Goal: Task Accomplishment & Management: Use online tool/utility

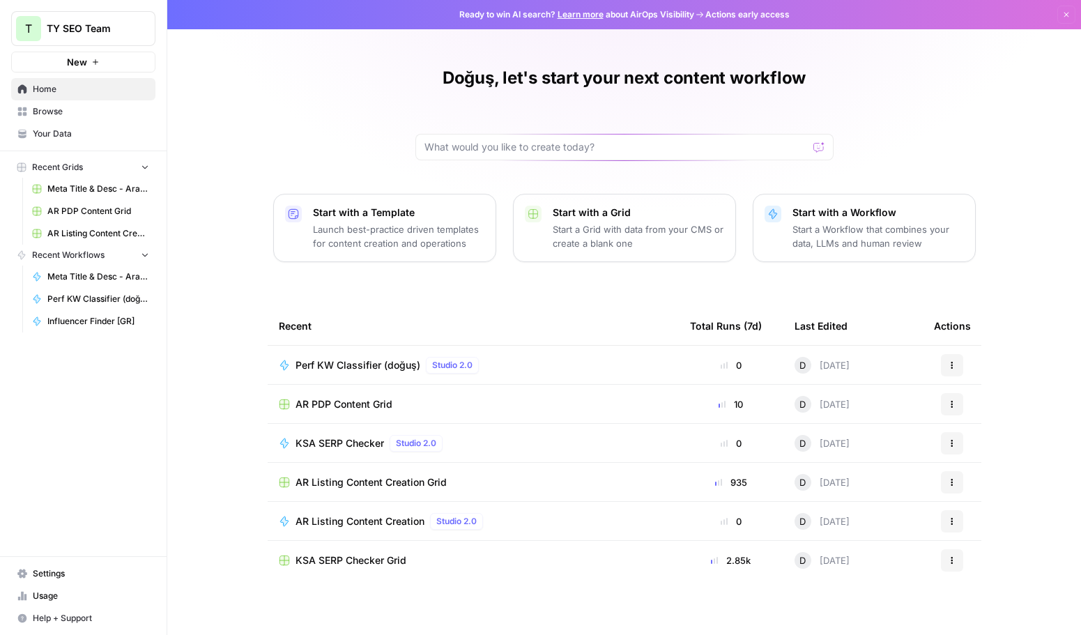
click at [327, 398] on span "AR PDP Content Grid" at bounding box center [343, 404] width 97 height 14
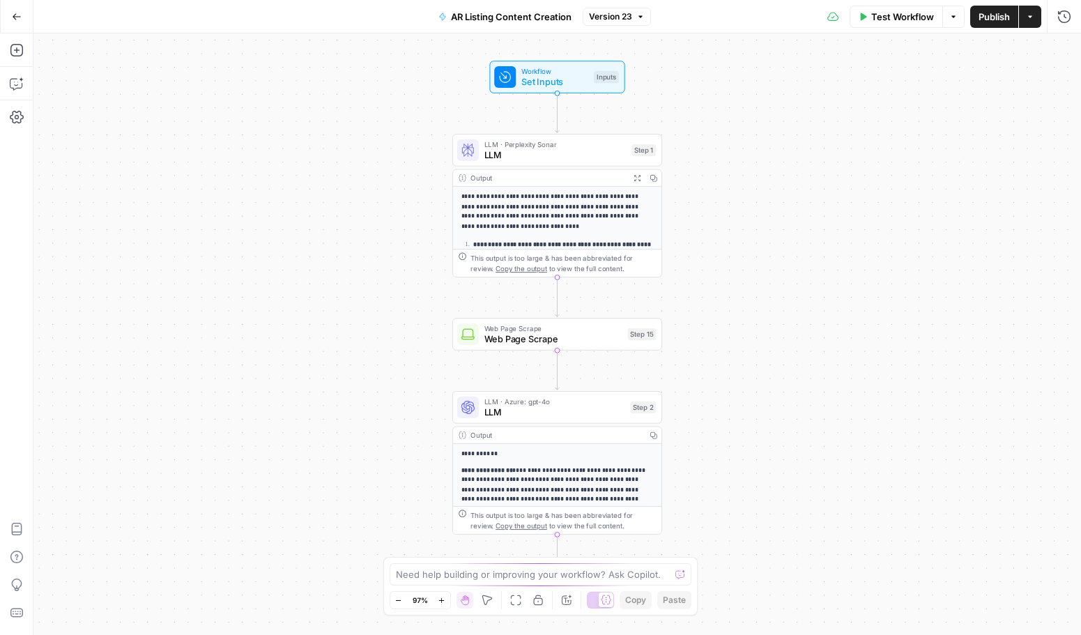
click at [511, 21] on span "AR Listing Content Creation" at bounding box center [511, 17] width 121 height 14
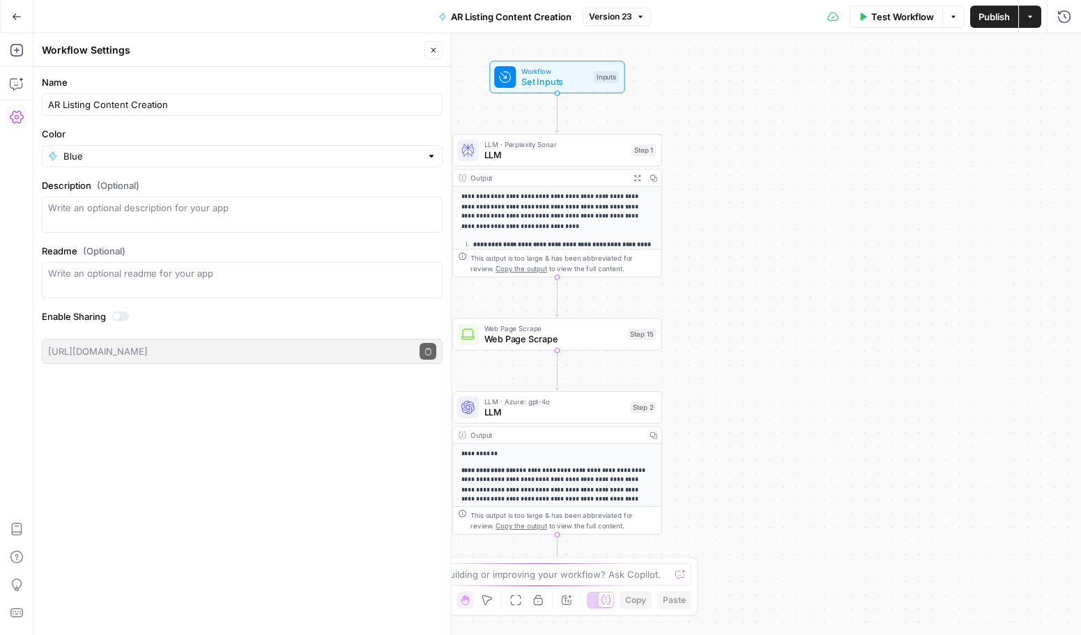
click at [12, 20] on icon "button" at bounding box center [17, 17] width 10 height 10
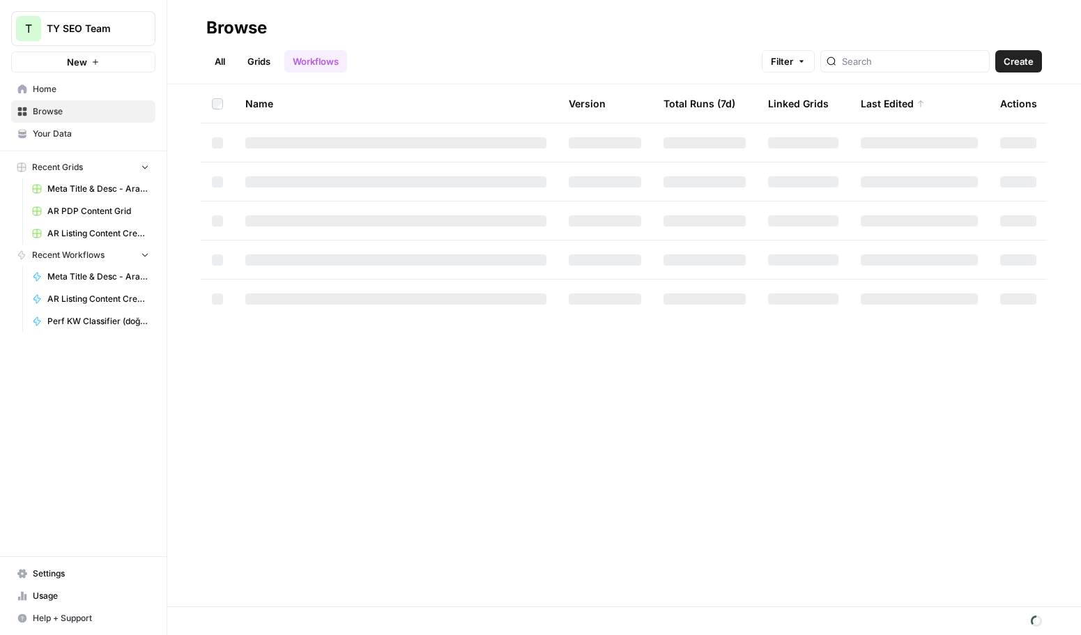
click at [269, 59] on link "Grids" at bounding box center [259, 61] width 40 height 22
click at [897, 70] on div at bounding box center [891, 61] width 169 height 22
type input "listing"
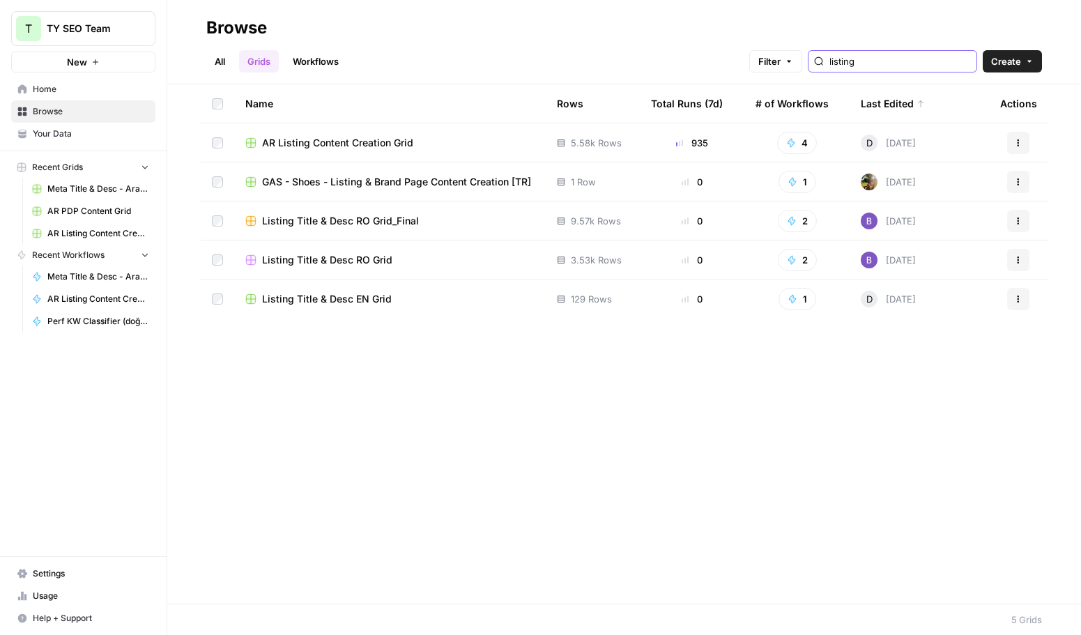
click at [901, 65] on input "listing" at bounding box center [899, 61] width 141 height 14
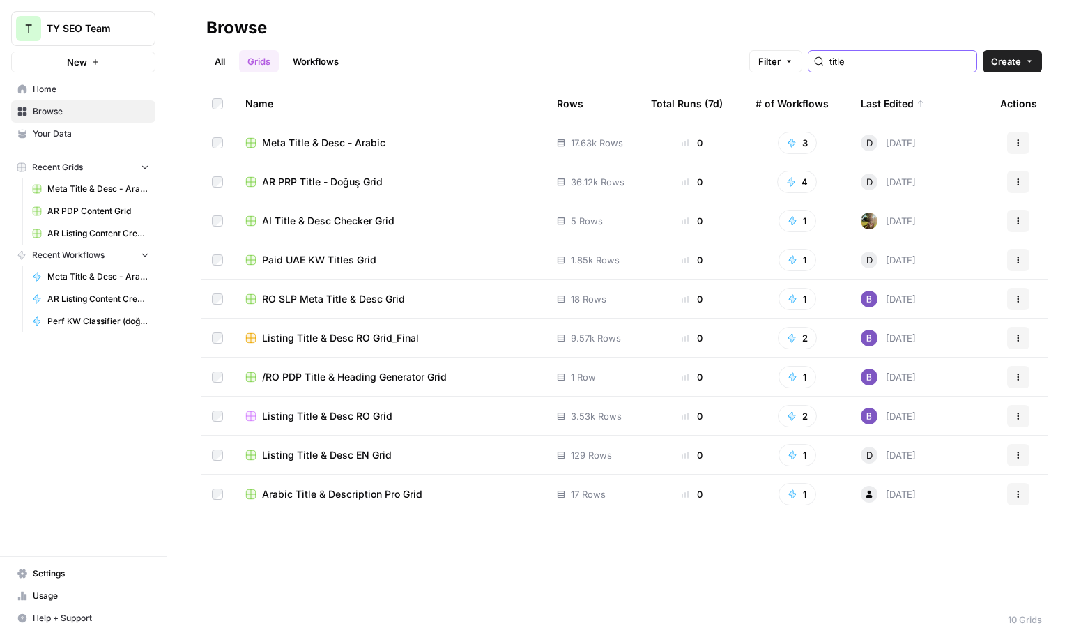
type input "title"
click at [373, 148] on span "Meta Title & Desc - Arabic" at bounding box center [323, 143] width 123 height 14
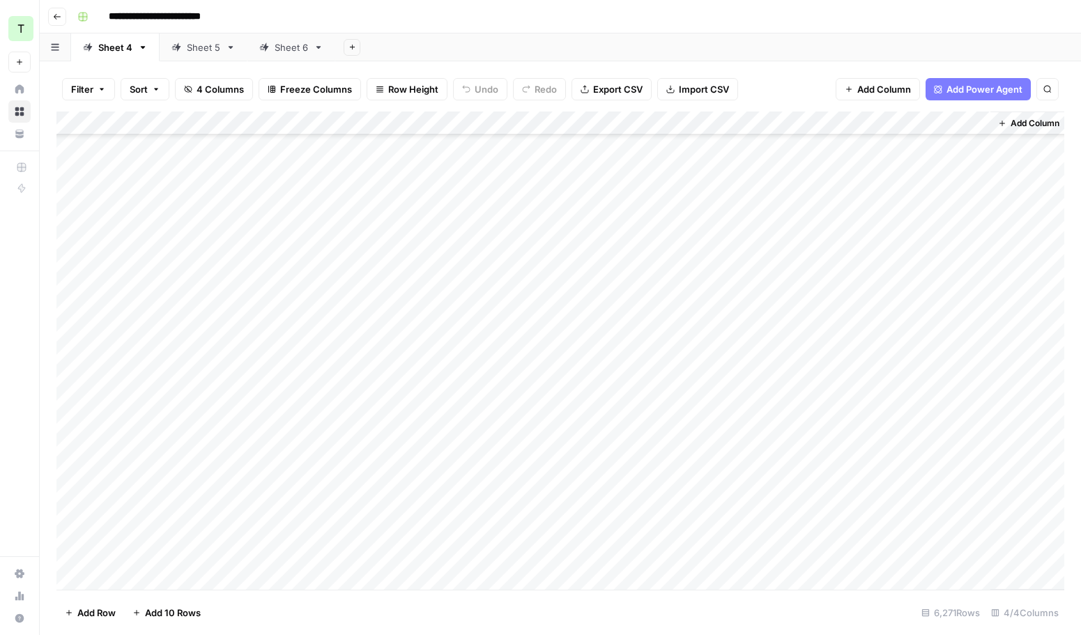
scroll to position [286, 0]
click at [380, 470] on div "Add Column" at bounding box center [559, 350] width 1007 height 478
click at [395, 255] on div "Add Column" at bounding box center [559, 350] width 1007 height 478
click at [737, 240] on div "Add Column" at bounding box center [559, 350] width 1007 height 478
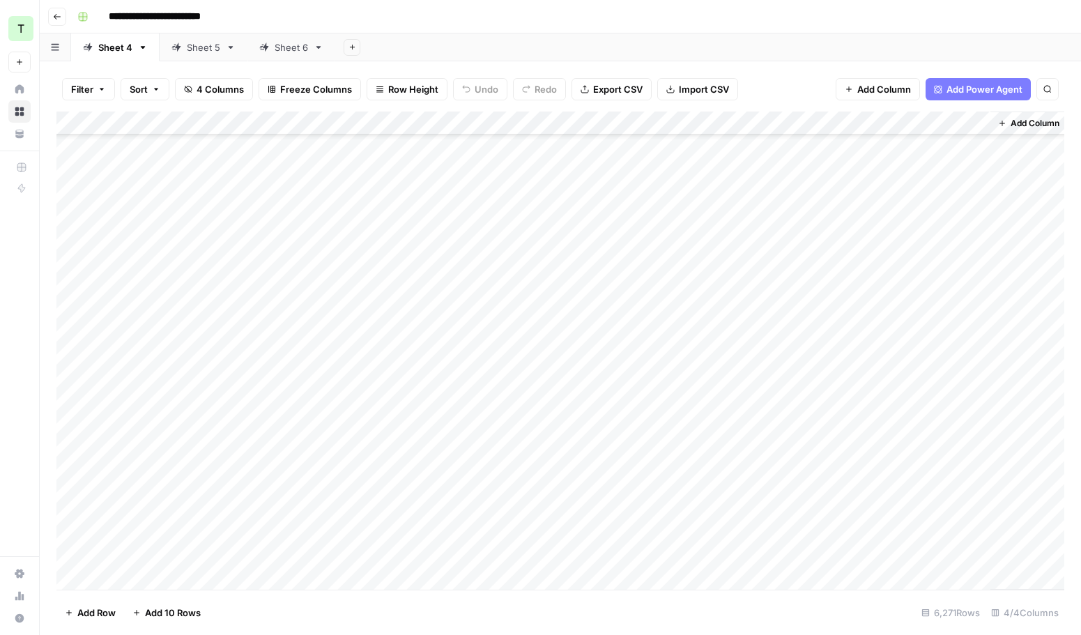
click at [737, 240] on div "Add Column" at bounding box center [559, 350] width 1007 height 478
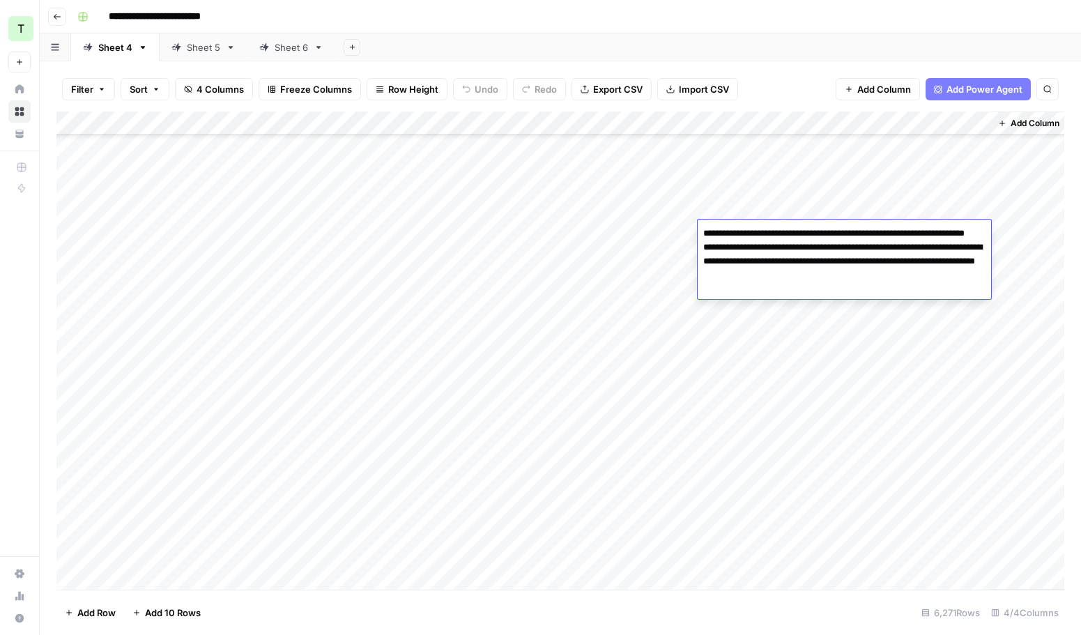
click at [781, 249] on textarea "**********" at bounding box center [843, 247] width 293 height 47
click at [790, 167] on div "Add Column" at bounding box center [559, 350] width 1007 height 478
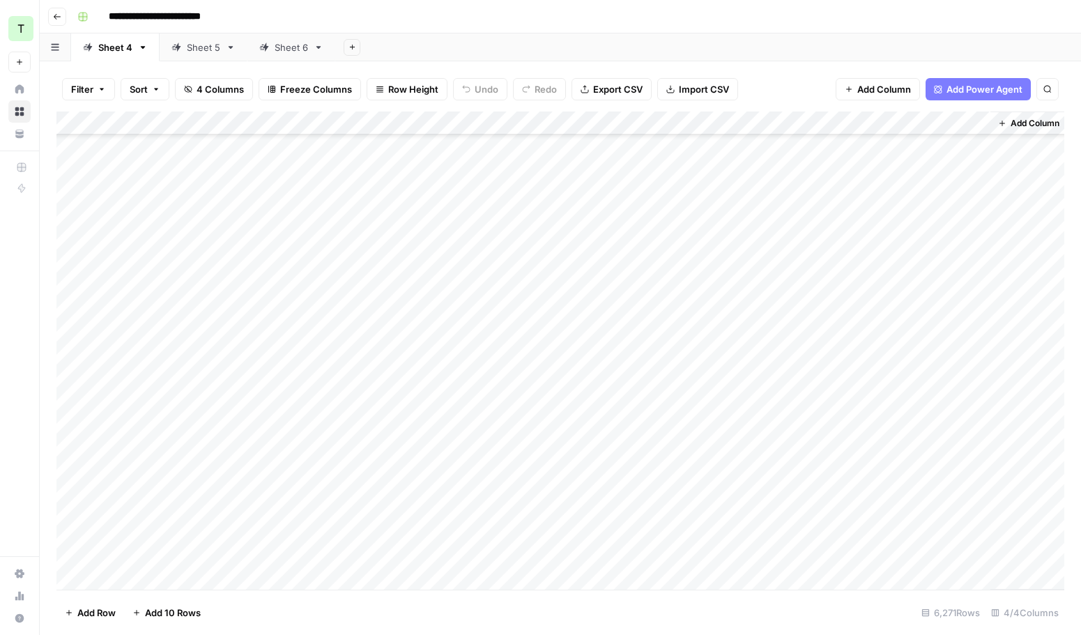
click at [790, 167] on div "Add Column" at bounding box center [559, 350] width 1007 height 478
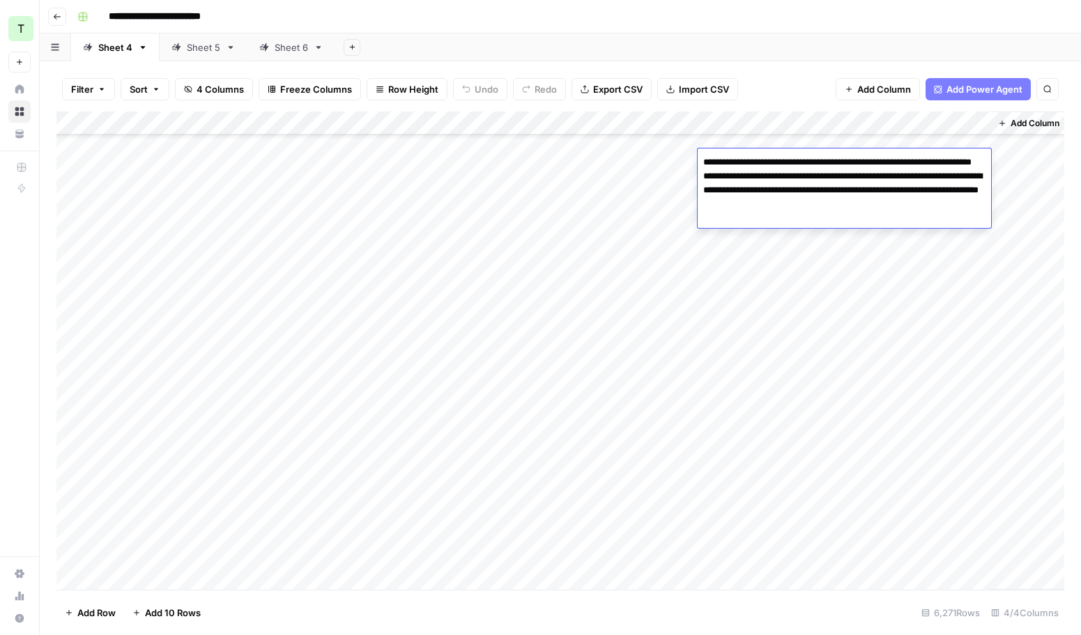
click at [786, 228] on div "Add Column" at bounding box center [559, 350] width 1007 height 478
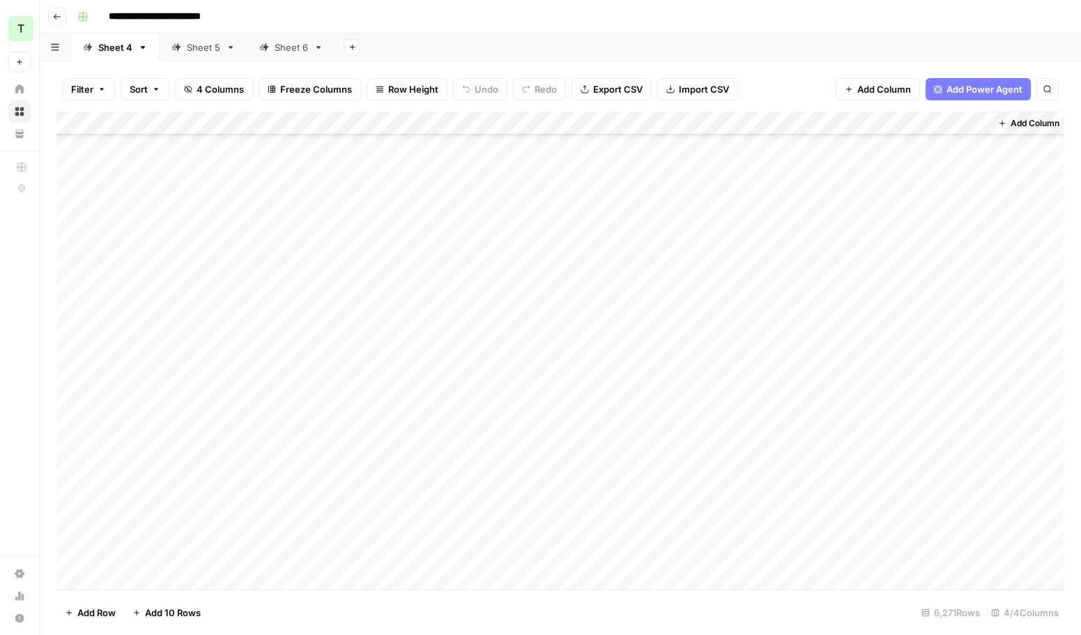
scroll to position [1554, 0]
click at [786, 199] on div "Add Column" at bounding box center [559, 350] width 1007 height 478
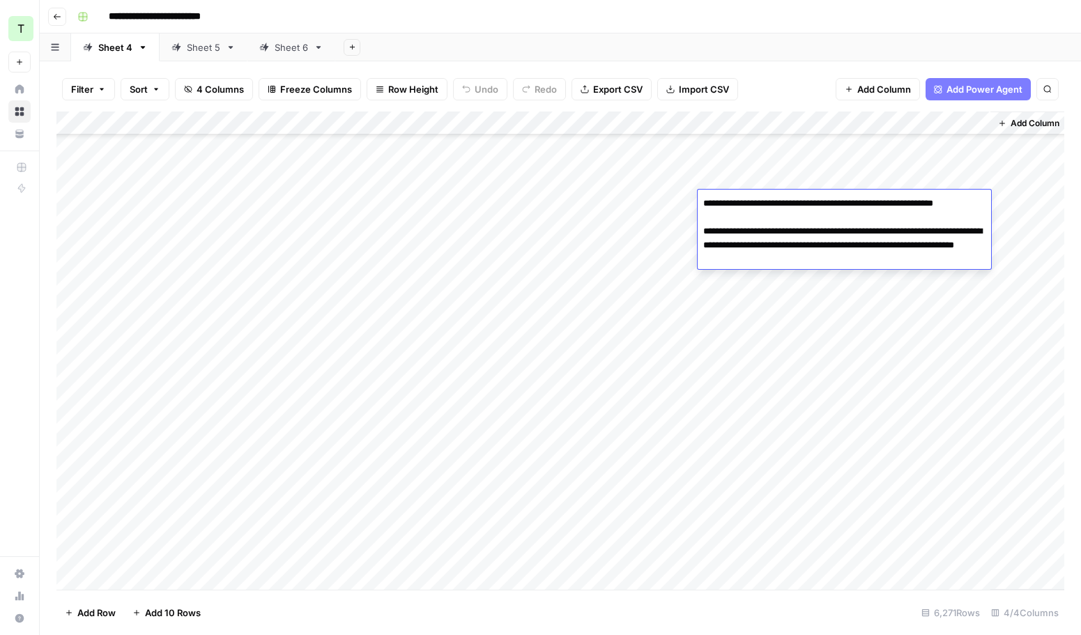
click at [791, 284] on div "Add Column" at bounding box center [559, 350] width 1007 height 478
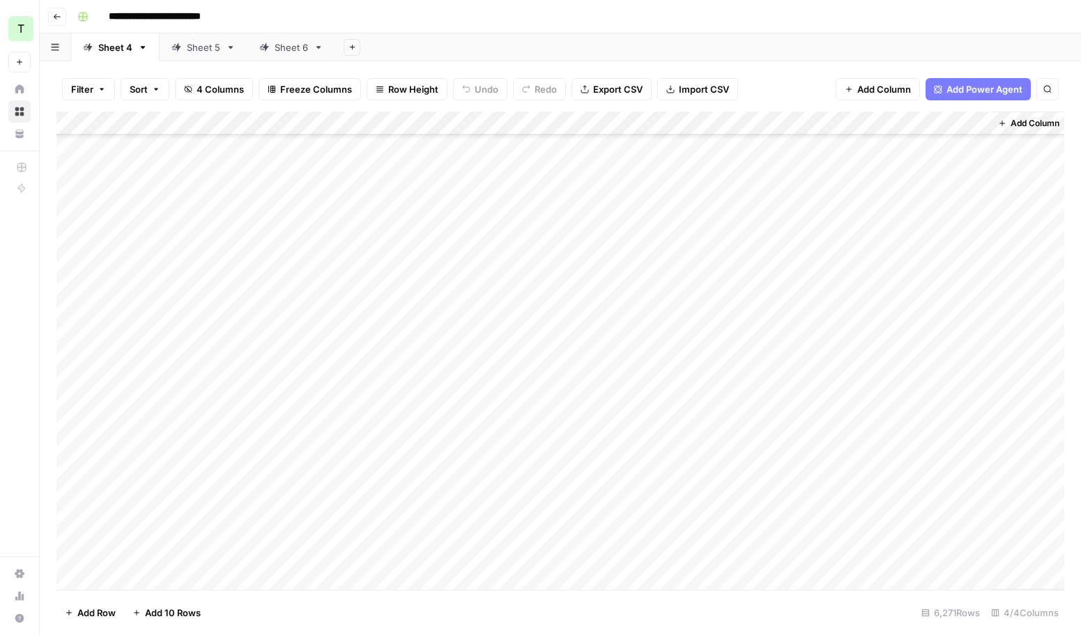
scroll to position [1035, 0]
click at [777, 228] on div "Add Column" at bounding box center [559, 350] width 1007 height 478
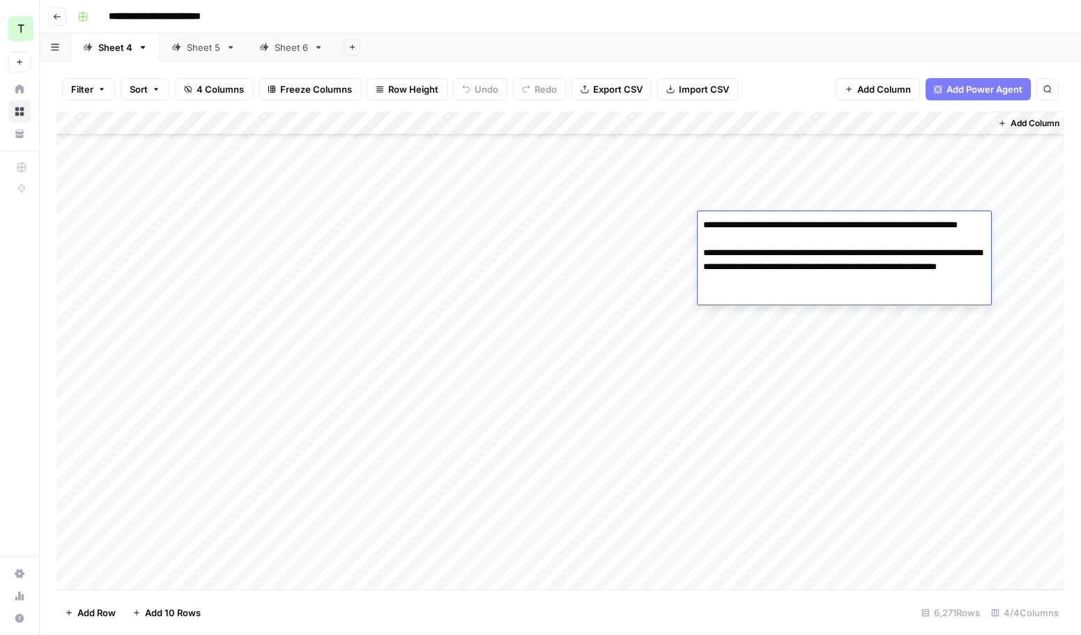
click at [376, 227] on div "Add Column" at bounding box center [559, 350] width 1007 height 478
